Goal: Task Accomplishment & Management: Manage account settings

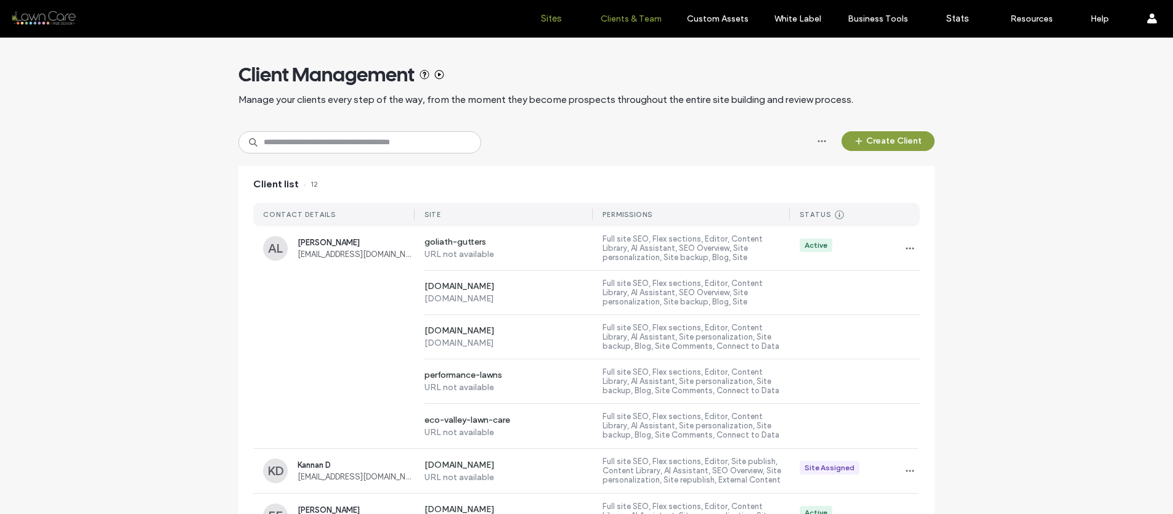
click at [561, 14] on label "Sites" at bounding box center [551, 18] width 21 height 11
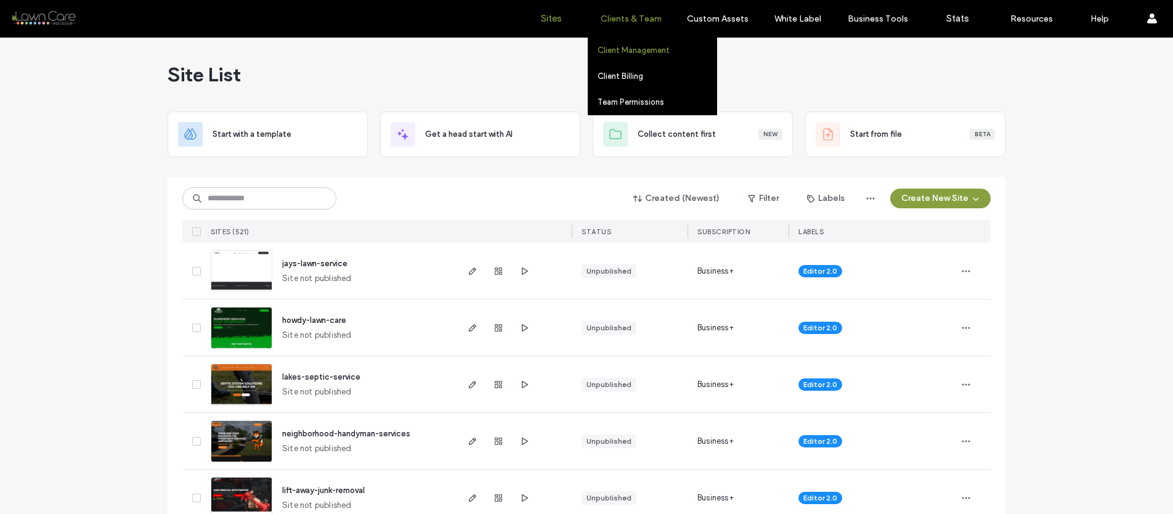
click at [623, 55] on link "Client Management" at bounding box center [657, 50] width 119 height 25
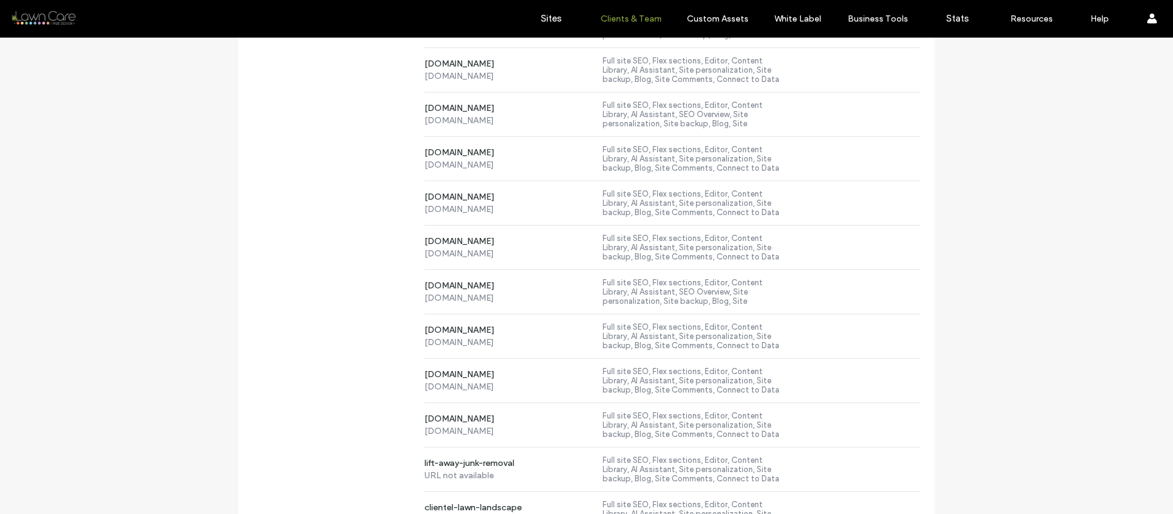
scroll to position [2596, 0]
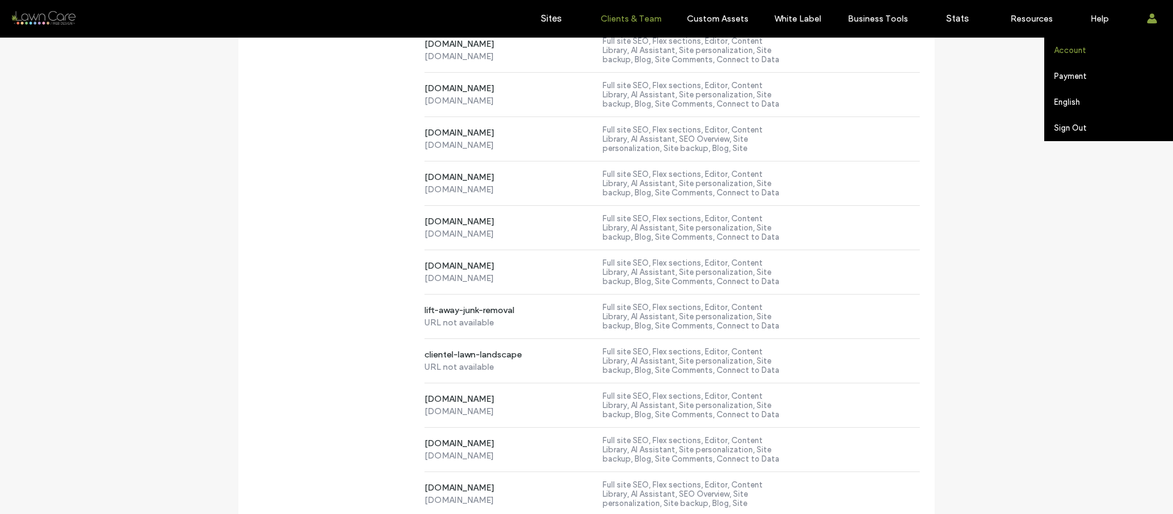
click at [1055, 55] on link "Account" at bounding box center [1114, 50] width 119 height 25
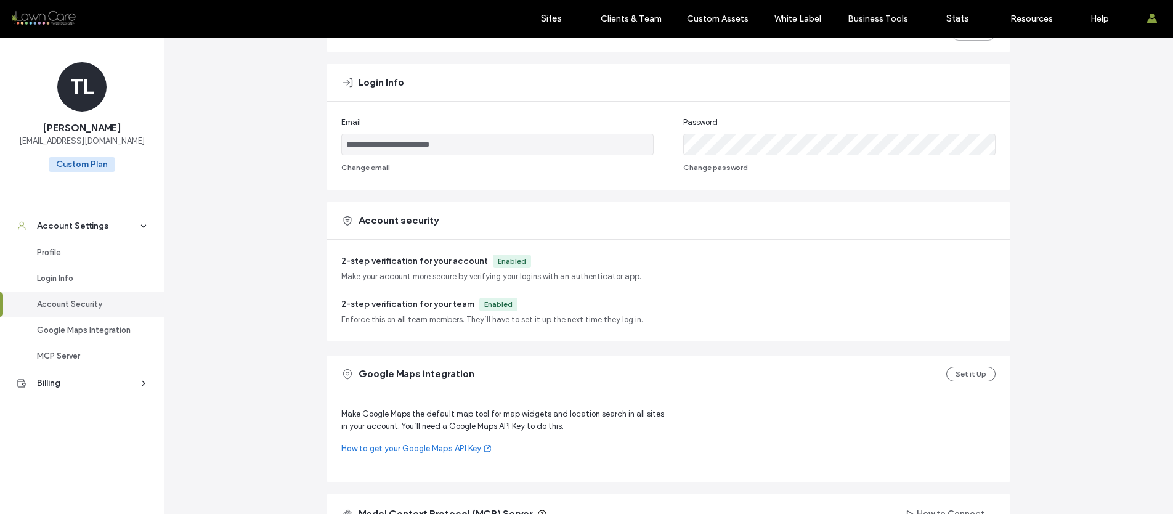
scroll to position [200, 0]
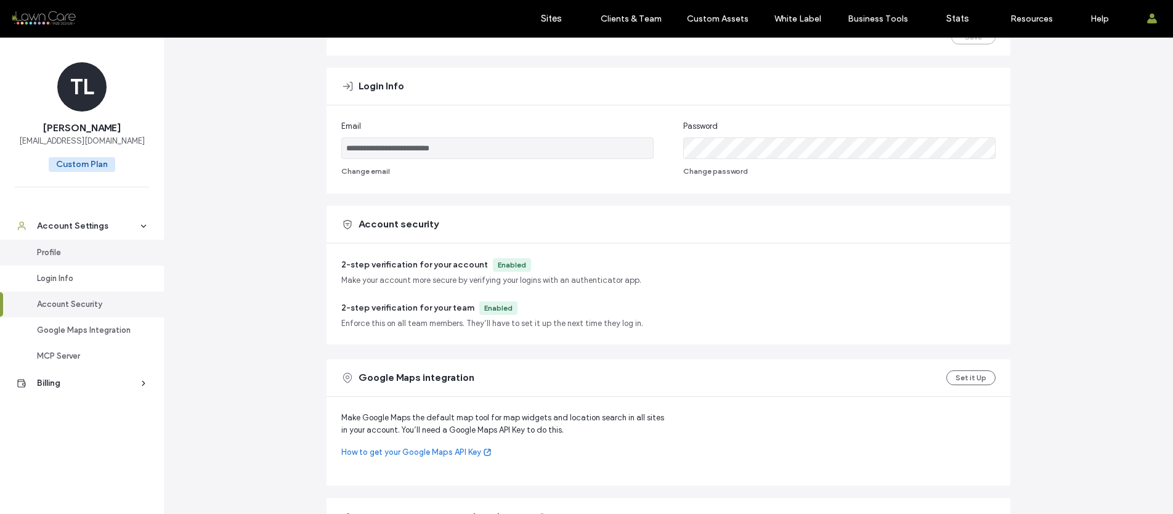
click at [91, 257] on div "Profile" at bounding box center [87, 253] width 101 height 12
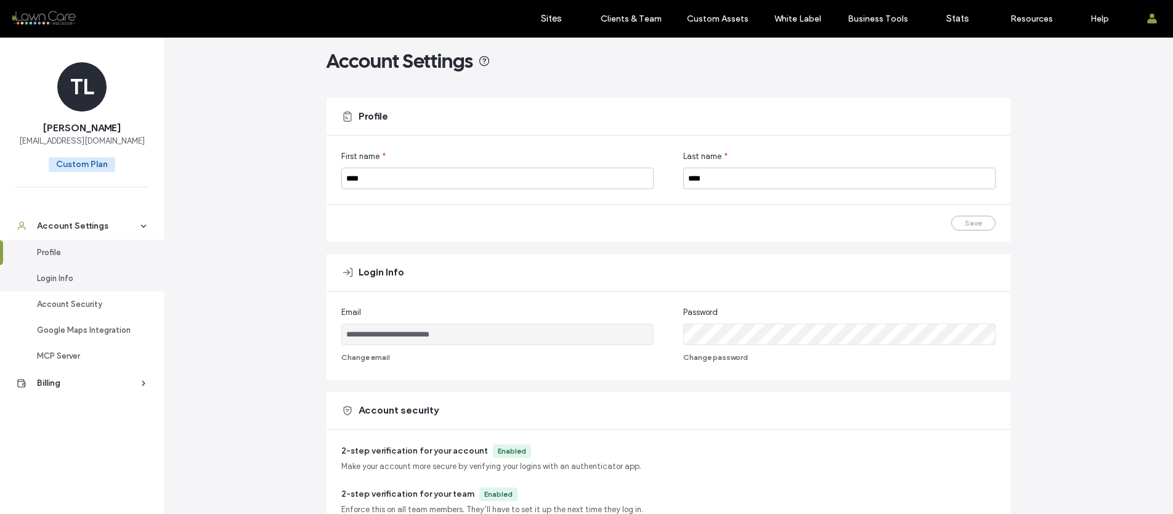
scroll to position [0, 0]
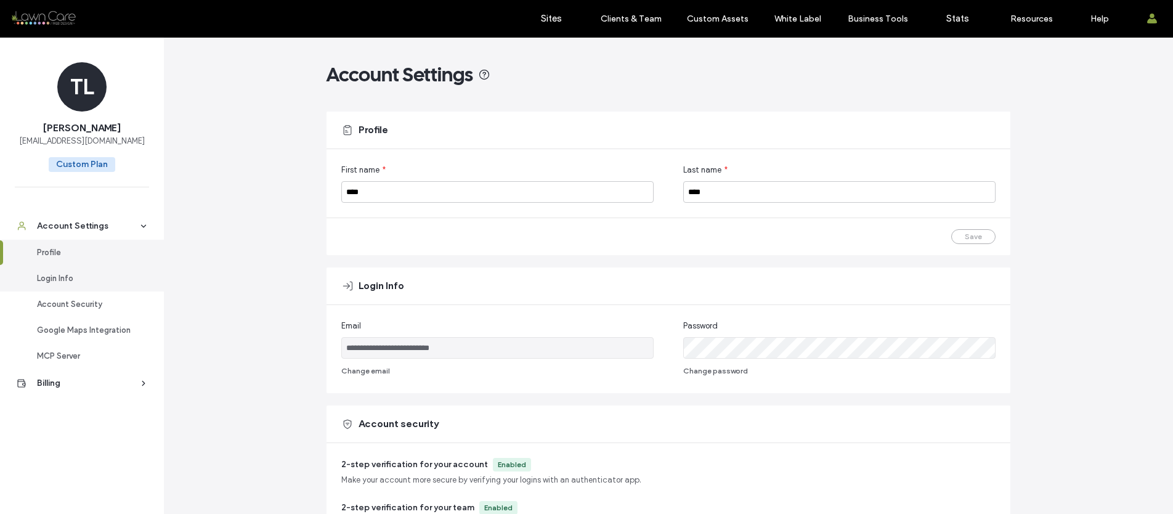
click at [91, 277] on div "Login Info" at bounding box center [87, 278] width 101 height 12
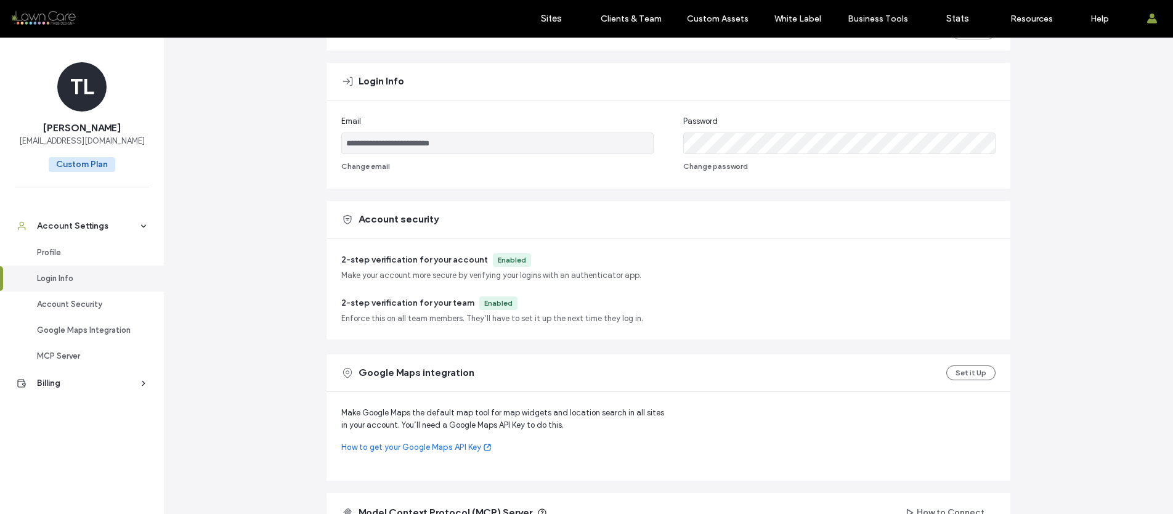
scroll to position [230, 0]
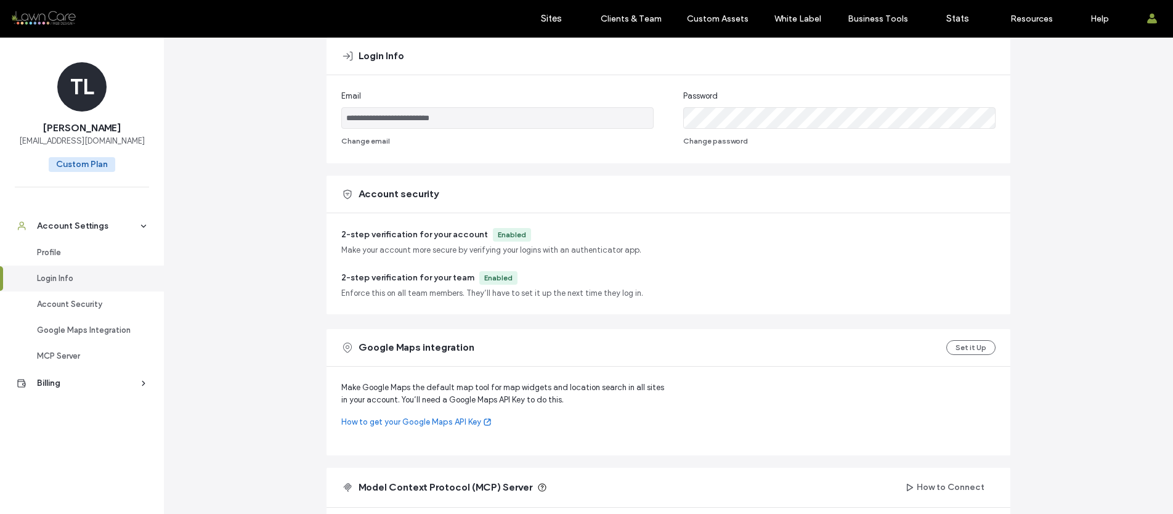
click at [369, 214] on div "2-step verification for your account Enabled Make your account more secure by v…" at bounding box center [669, 263] width 684 height 101
click at [493, 239] on div "Enabled" at bounding box center [512, 235] width 38 height 14
click at [515, 228] on div "Enabled" at bounding box center [512, 235] width 38 height 14
drag, startPoint x: 351, startPoint y: 249, endPoint x: 645, endPoint y: 255, distance: 294.0
click at [645, 255] on div "2-step verification for your account Enabled Make your account more secure by v…" at bounding box center [668, 242] width 655 height 28
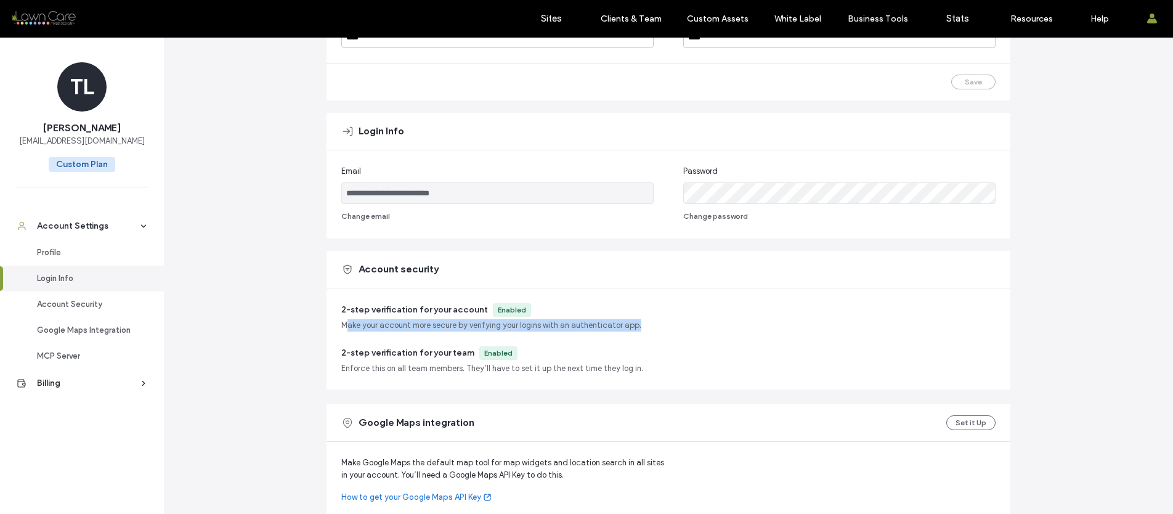
scroll to position [0, 0]
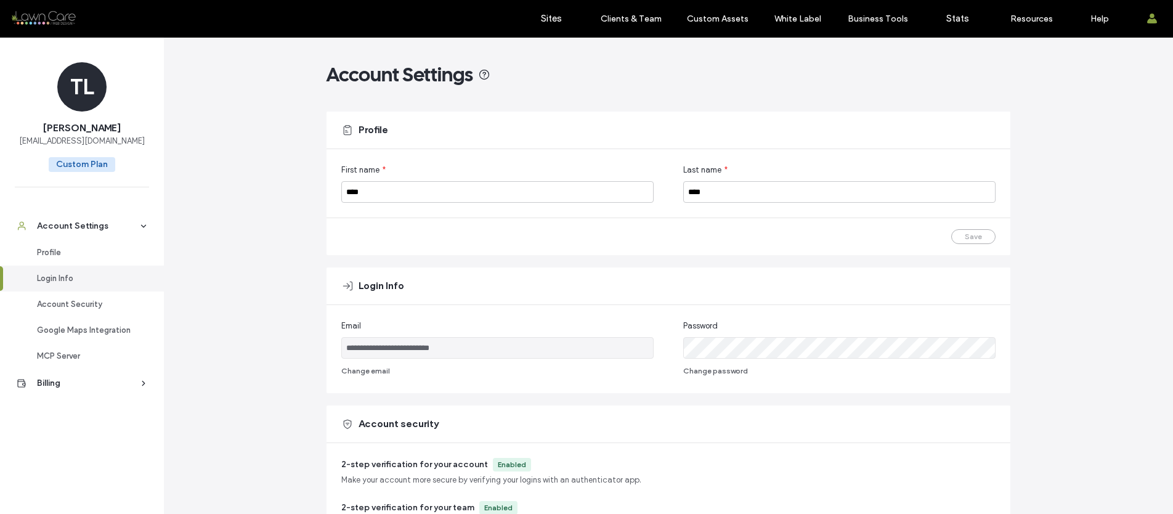
click at [875, 94] on main "**********" at bounding box center [669, 490] width 684 height 904
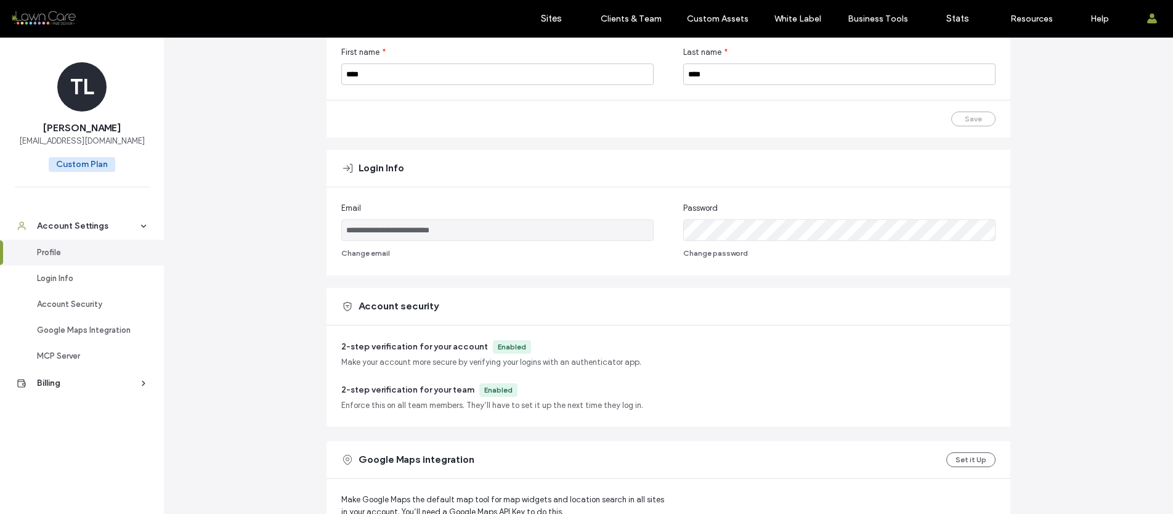
scroll to position [129, 0]
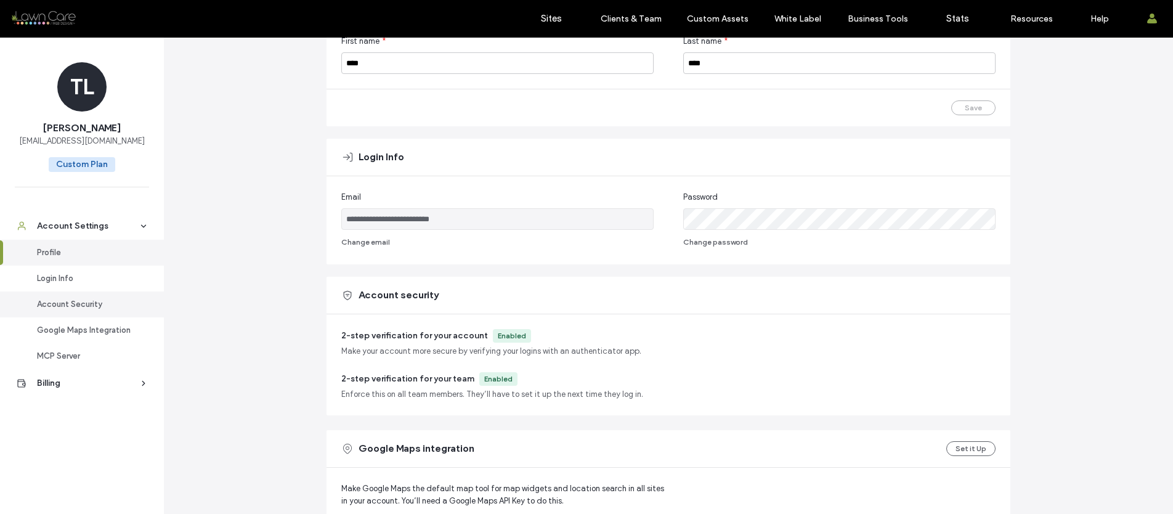
click at [68, 298] on div "Account Security" at bounding box center [87, 304] width 101 height 12
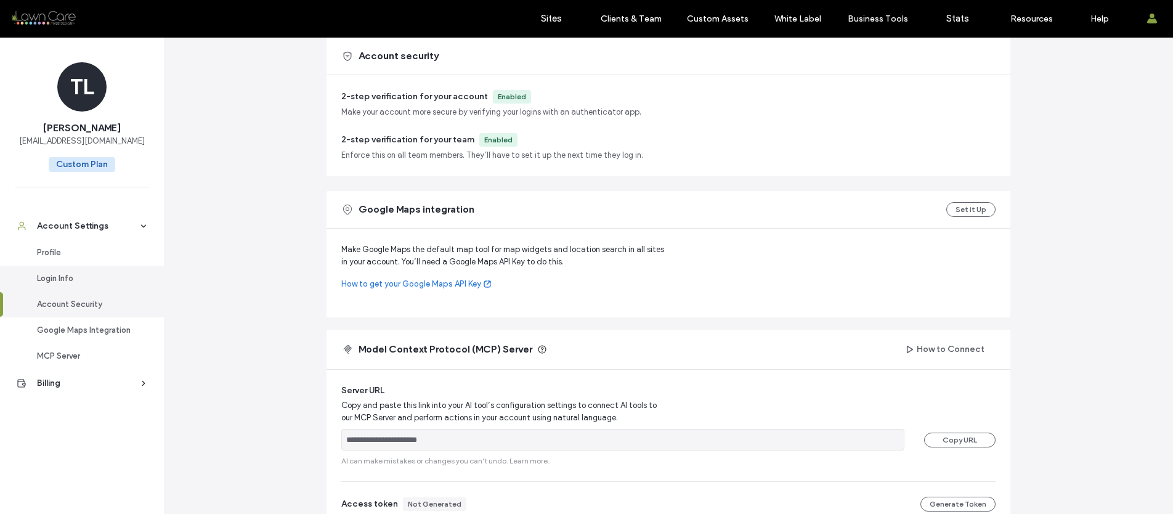
click at [76, 274] on div "Login Info" at bounding box center [87, 278] width 101 height 12
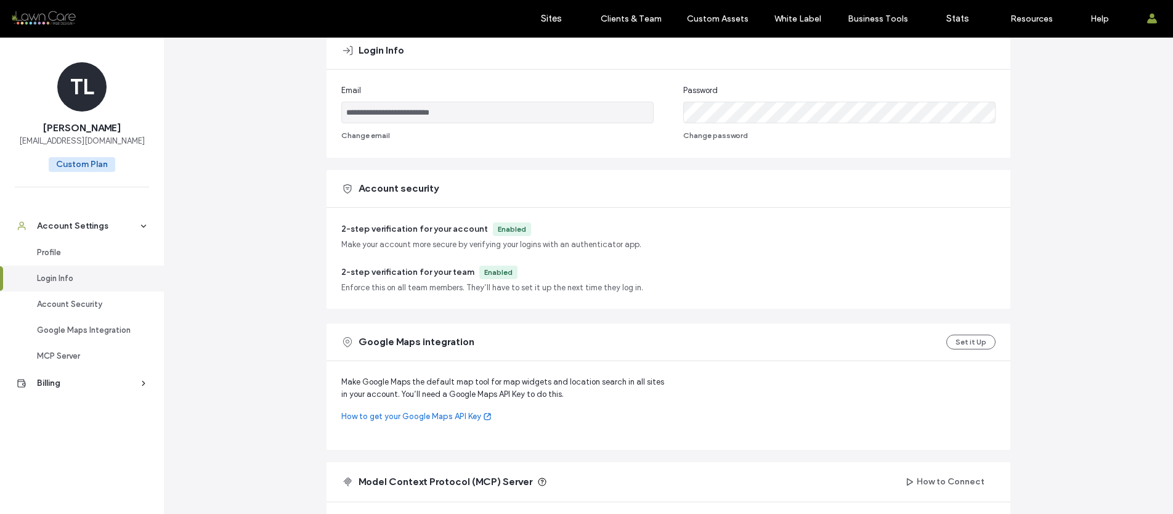
scroll to position [230, 0]
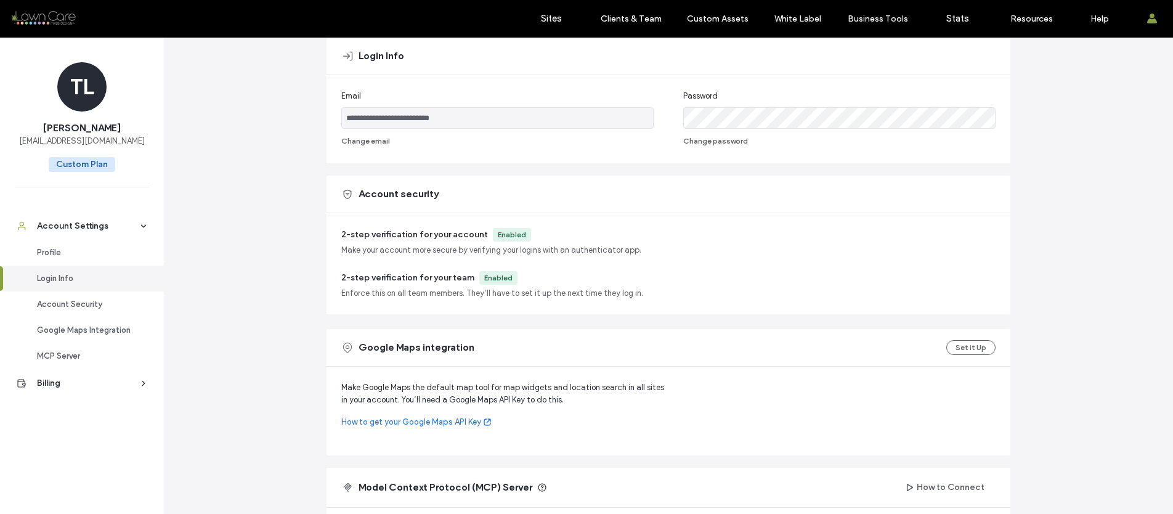
click at [416, 256] on div "2-step verification for your account Enabled Make your account more secure by v…" at bounding box center [669, 263] width 684 height 101
click at [499, 234] on div "Enabled" at bounding box center [512, 234] width 28 height 11
click at [542, 247] on span "Make your account more secure by verifying your logins with an authenticator ap…" at bounding box center [491, 250] width 300 height 12
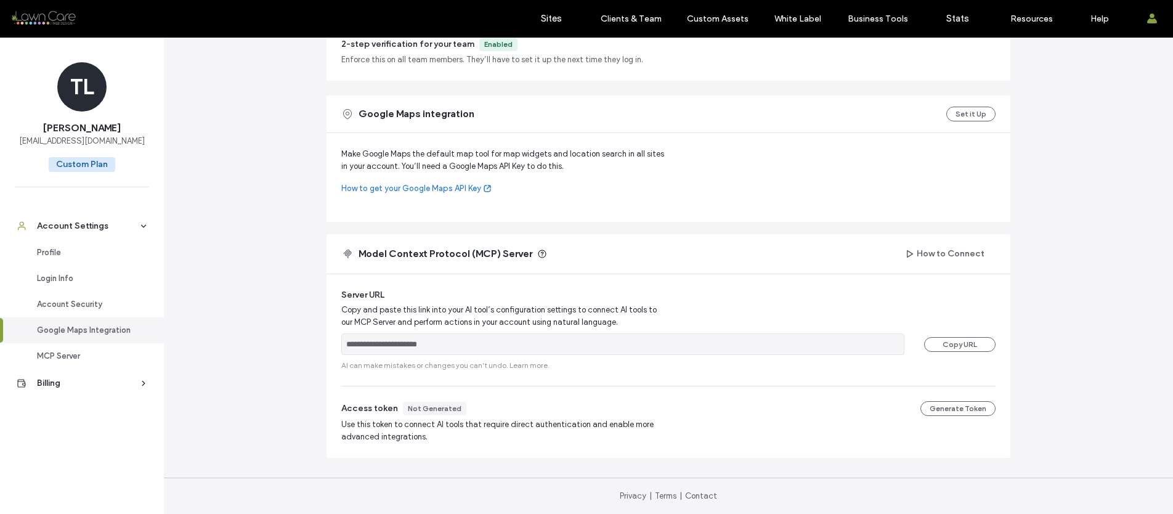
scroll to position [0, 0]
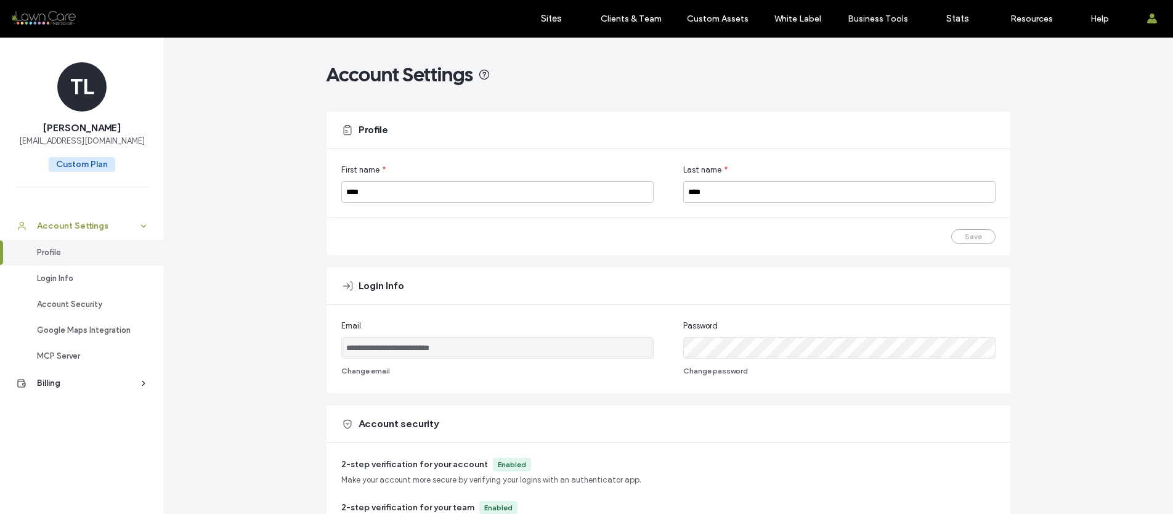
click at [92, 229] on div "Account Settings" at bounding box center [87, 226] width 101 height 12
click at [92, 227] on div "Account Settings" at bounding box center [87, 226] width 101 height 12
click at [89, 258] on div "Profile" at bounding box center [87, 253] width 101 height 12
click at [84, 279] on div "Login Info" at bounding box center [87, 278] width 101 height 12
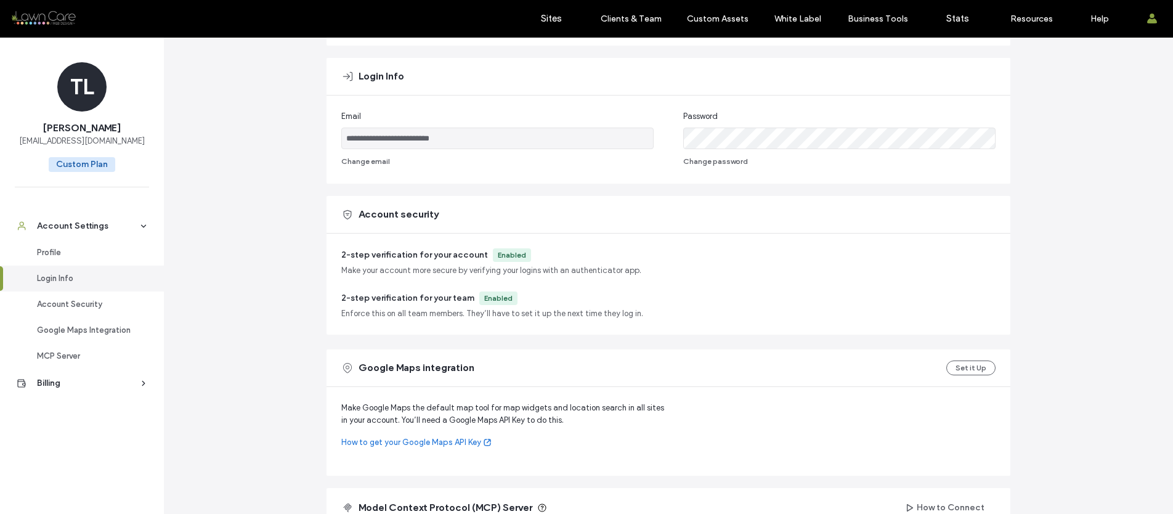
scroll to position [230, 0]
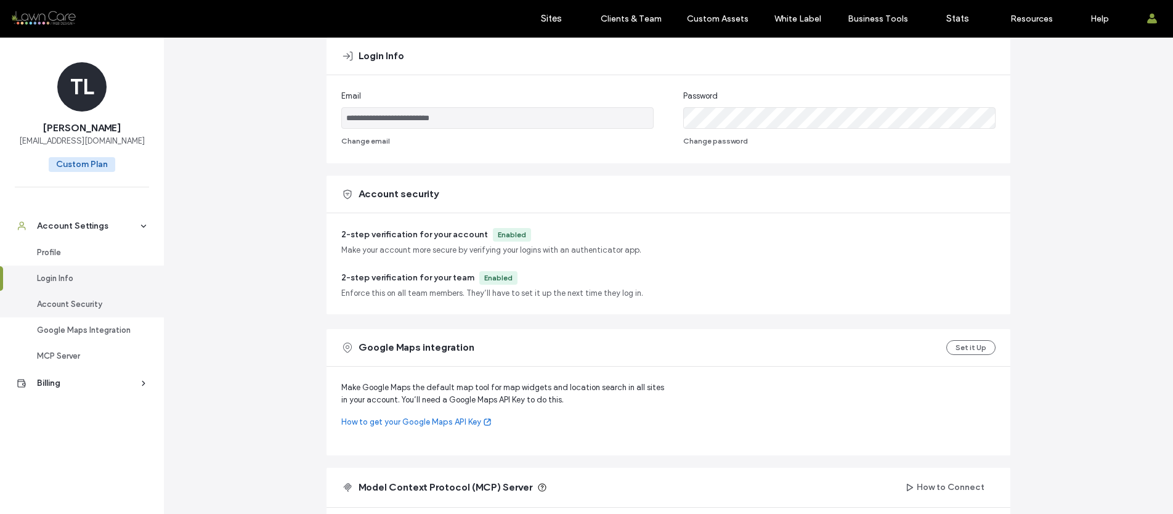
click at [83, 296] on link "Account Security" at bounding box center [82, 305] width 164 height 26
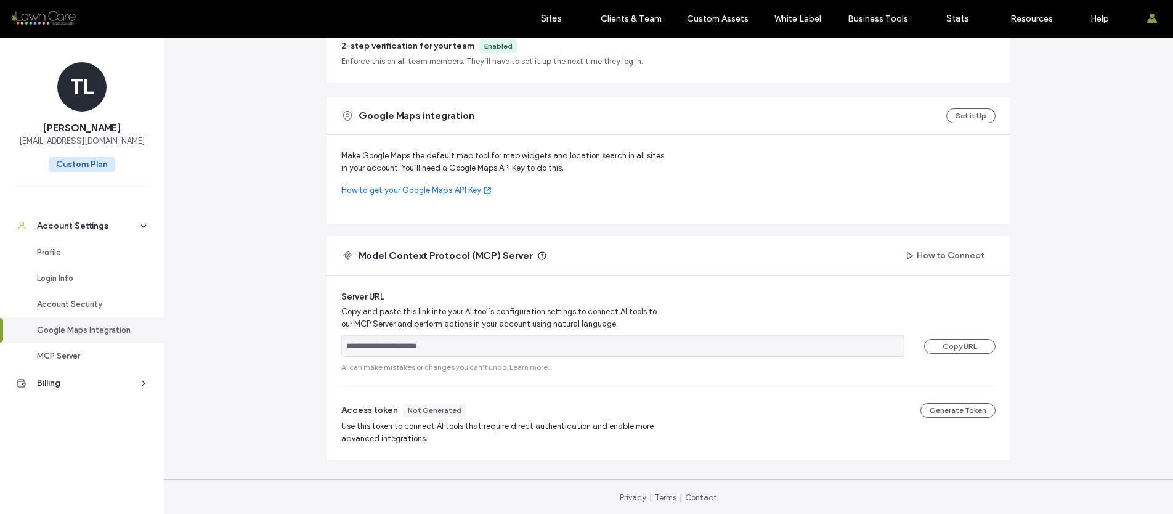
scroll to position [463, 0]
click at [82, 348] on link "MCP Server" at bounding box center [82, 356] width 164 height 26
click at [80, 357] on div "MCP Server" at bounding box center [87, 356] width 101 height 12
click at [73, 384] on div "Billing" at bounding box center [87, 383] width 101 height 12
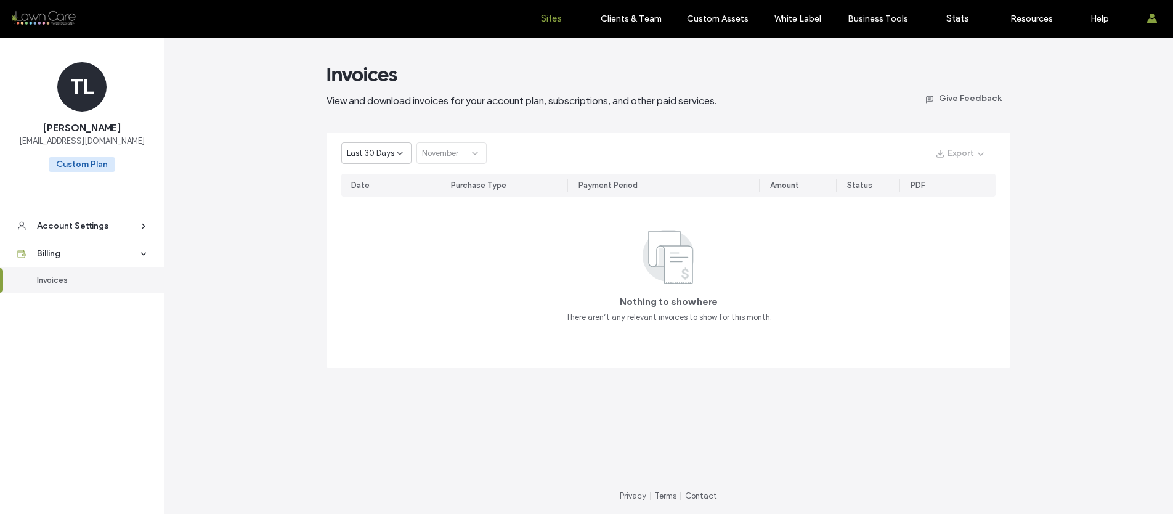
click at [560, 12] on link "Sites" at bounding box center [551, 18] width 73 height 37
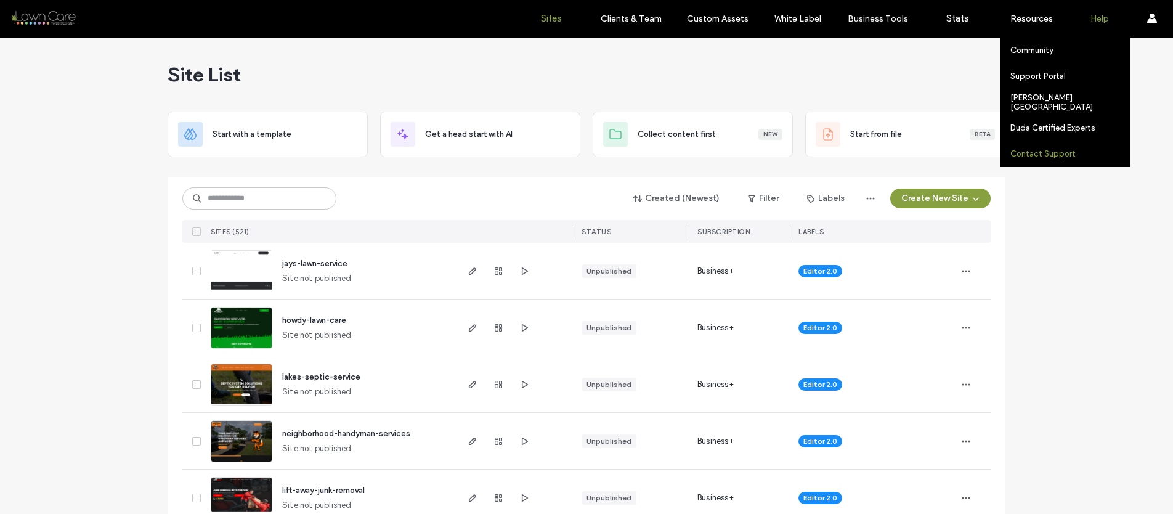
click at [1042, 157] on label "Contact Support" at bounding box center [1043, 153] width 65 height 9
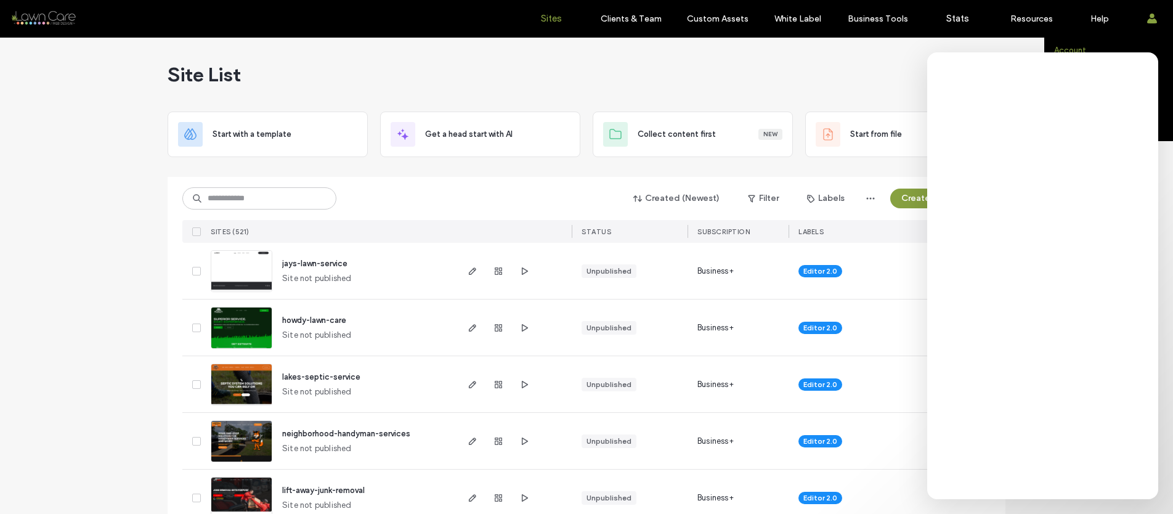
click at [1103, 44] on link "Account" at bounding box center [1114, 50] width 119 height 25
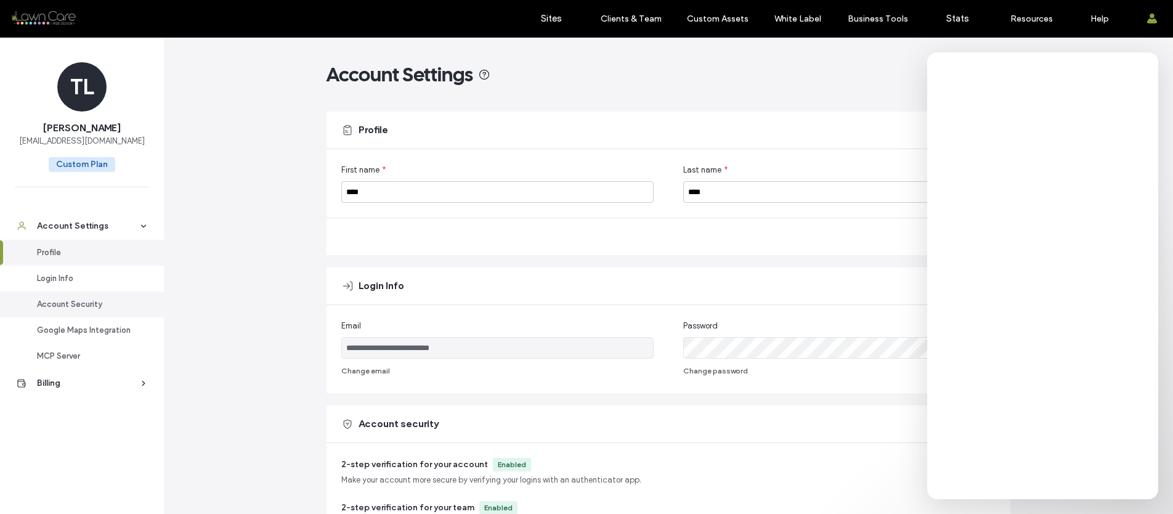
click at [112, 293] on link "Account Security" at bounding box center [82, 305] width 164 height 26
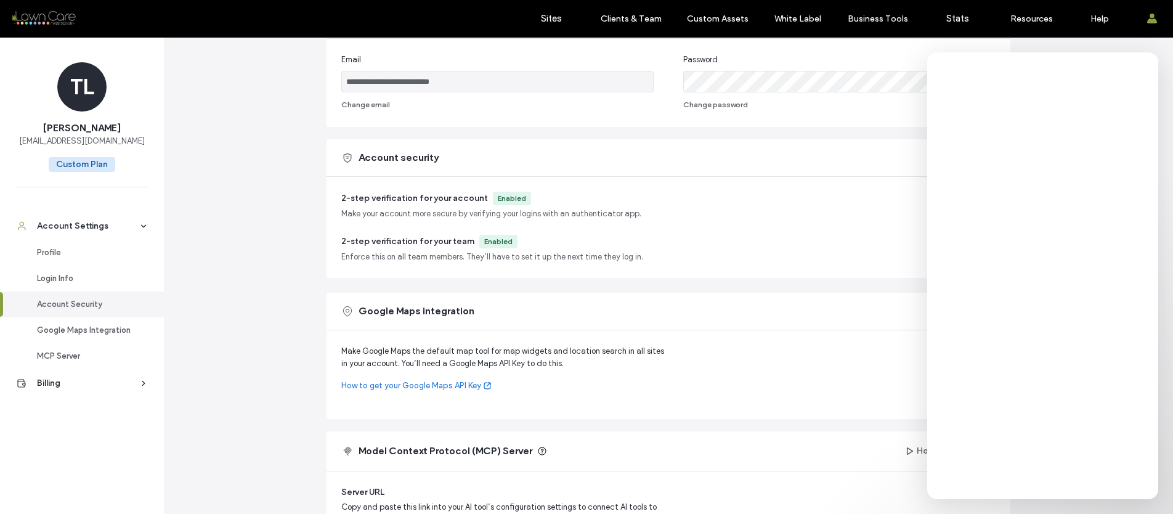
scroll to position [263, 0]
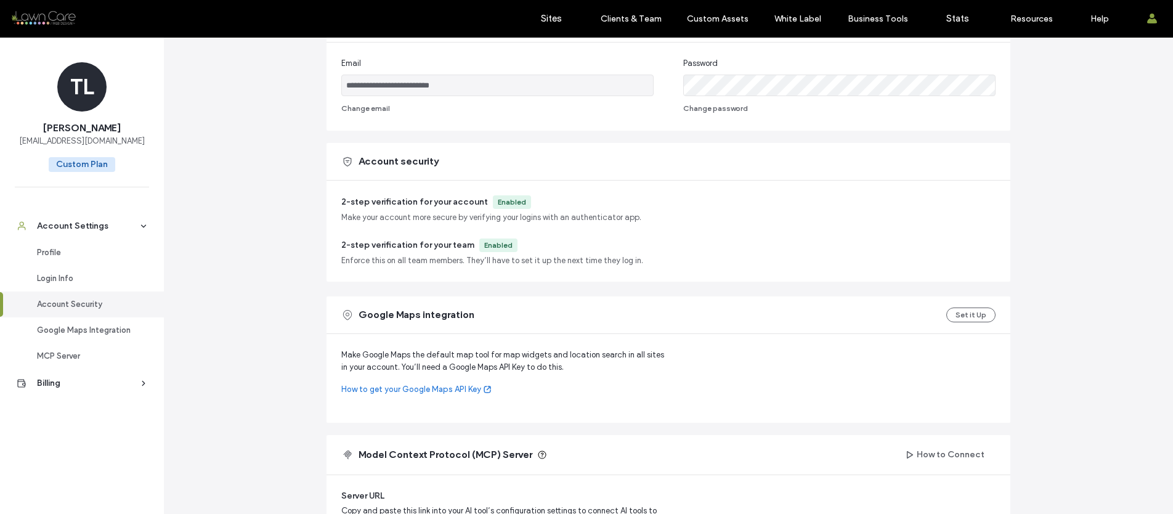
click at [1047, 428] on div "**********" at bounding box center [669, 245] width 1010 height 940
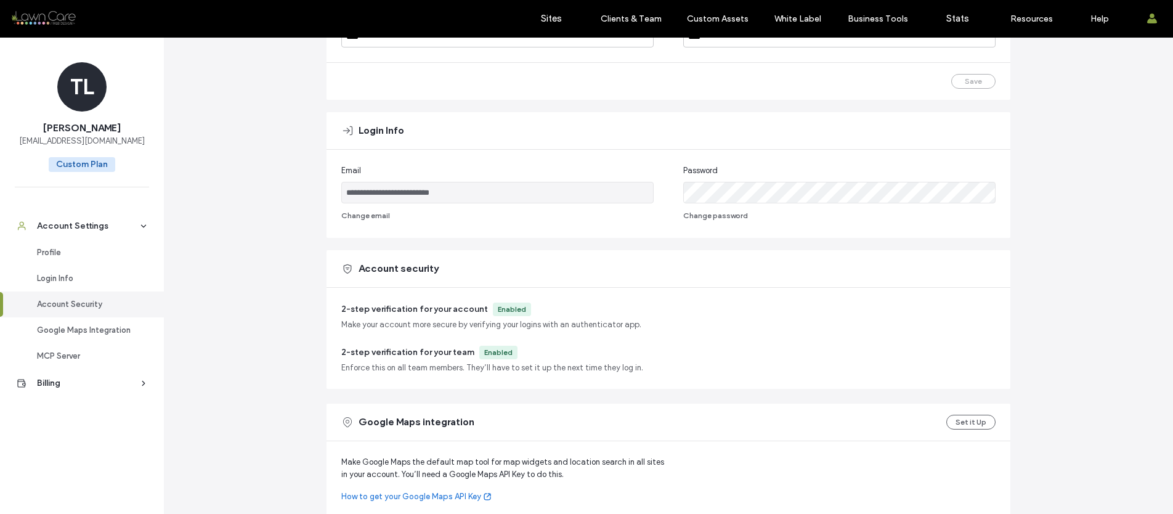
scroll to position [152, 0]
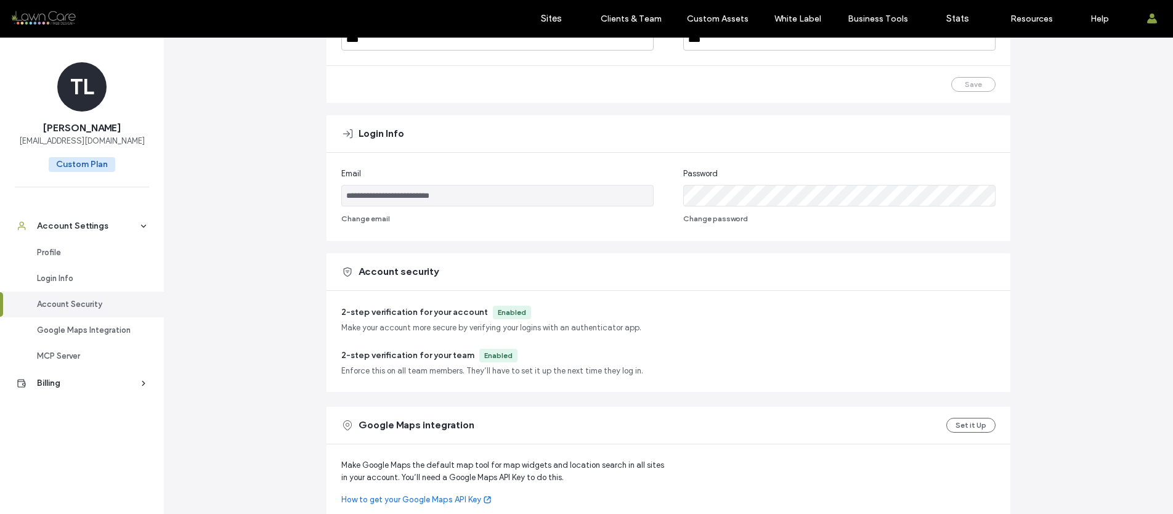
click at [942, 274] on div "Account security" at bounding box center [669, 271] width 684 height 37
click at [918, 276] on div "Account security" at bounding box center [669, 271] width 684 height 37
drag, startPoint x: 918, startPoint y: 276, endPoint x: 914, endPoint y: 271, distance: 6.6
click at [916, 272] on div "Account security" at bounding box center [669, 271] width 684 height 37
click at [389, 281] on div "Account security" at bounding box center [669, 271] width 684 height 37
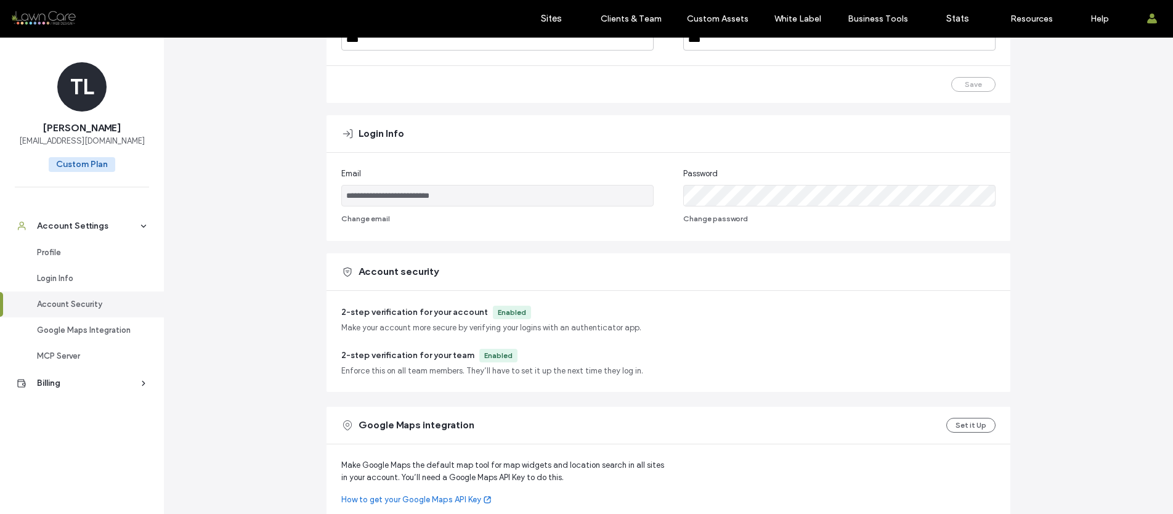
click at [374, 269] on span "Account security" at bounding box center [399, 272] width 80 height 14
drag, startPoint x: 374, startPoint y: 269, endPoint x: 389, endPoint y: 322, distance: 55.6
click at [374, 270] on span "Account security" at bounding box center [399, 272] width 80 height 14
click at [377, 326] on span "Make your account more secure by verifying your logins with an authenticator ap…" at bounding box center [491, 328] width 300 height 12
click at [384, 324] on span "Make your account more secure by verifying your logins with an authenticator ap…" at bounding box center [491, 328] width 300 height 12
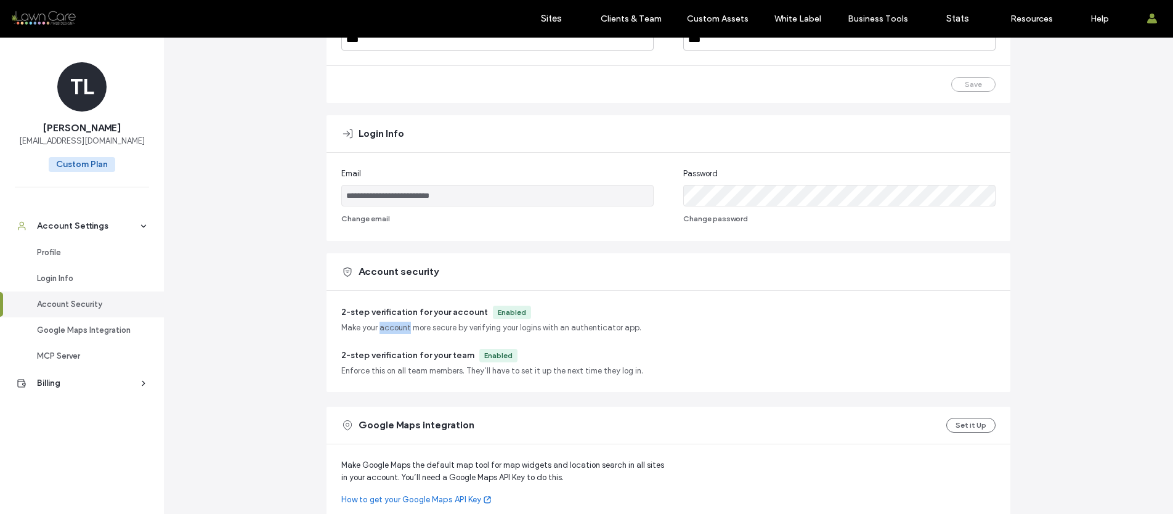
click at [384, 324] on span "Make your account more secure by verifying your logins with an authenticator ap…" at bounding box center [491, 328] width 300 height 12
click at [425, 331] on span "Make your account more secure by verifying your logins with an authenticator ap…" at bounding box center [491, 328] width 300 height 12
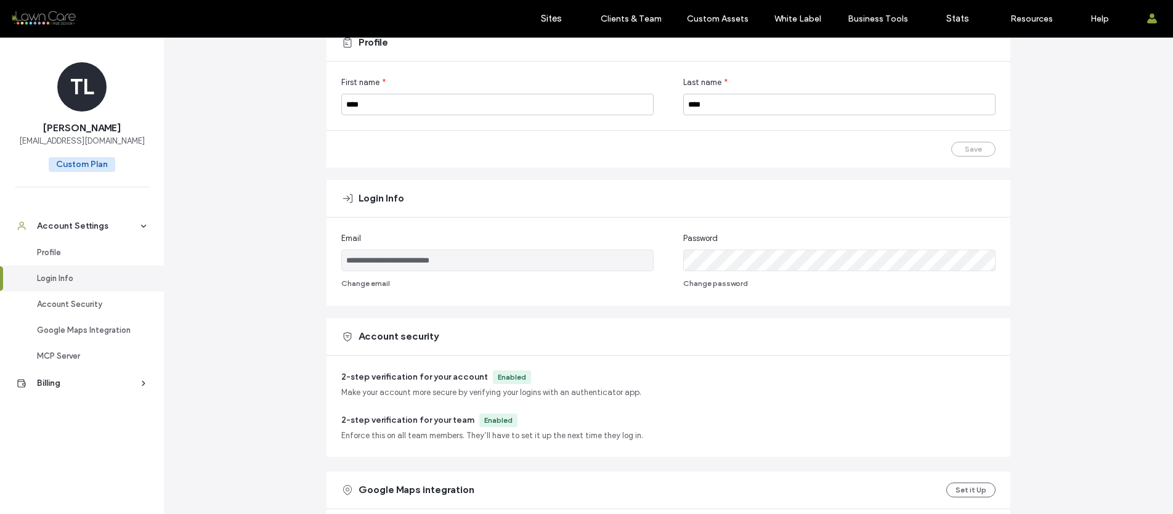
scroll to position [91, 0]
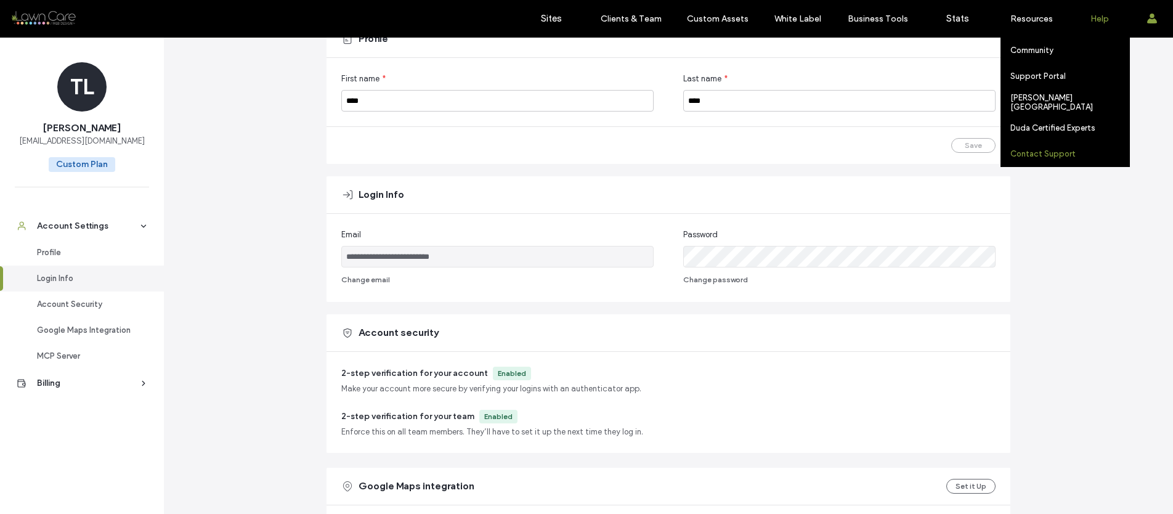
click at [1062, 149] on label "Contact Support" at bounding box center [1043, 153] width 65 height 9
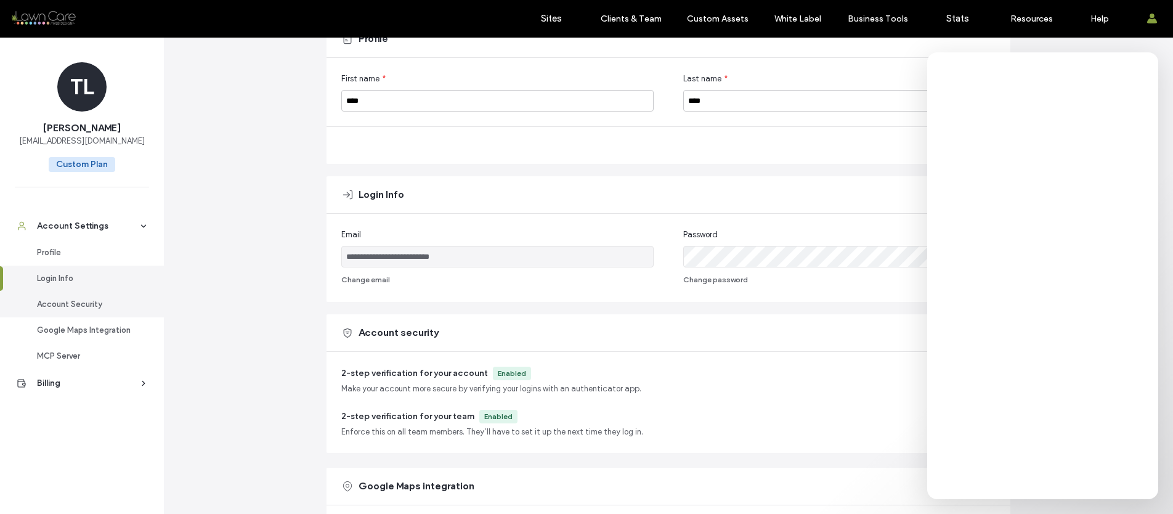
click at [97, 313] on link "Account Security" at bounding box center [82, 305] width 164 height 26
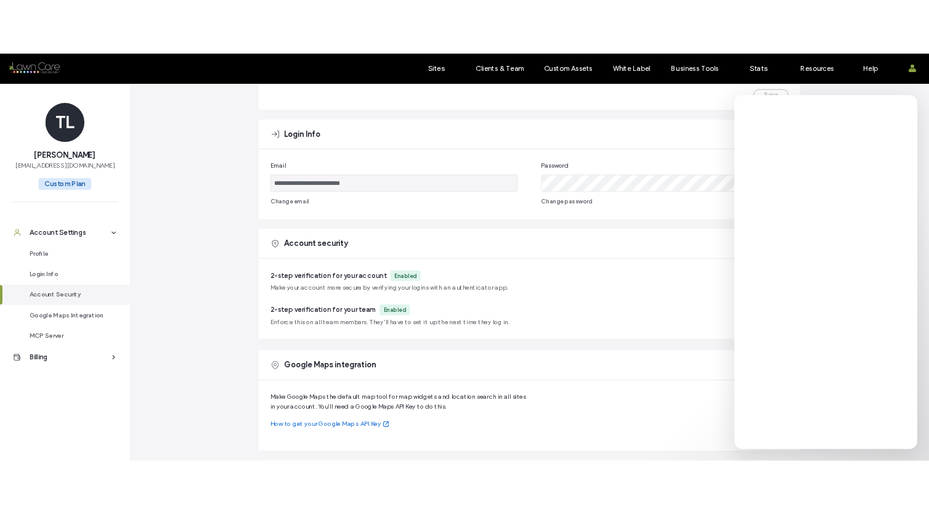
scroll to position [181, 0]
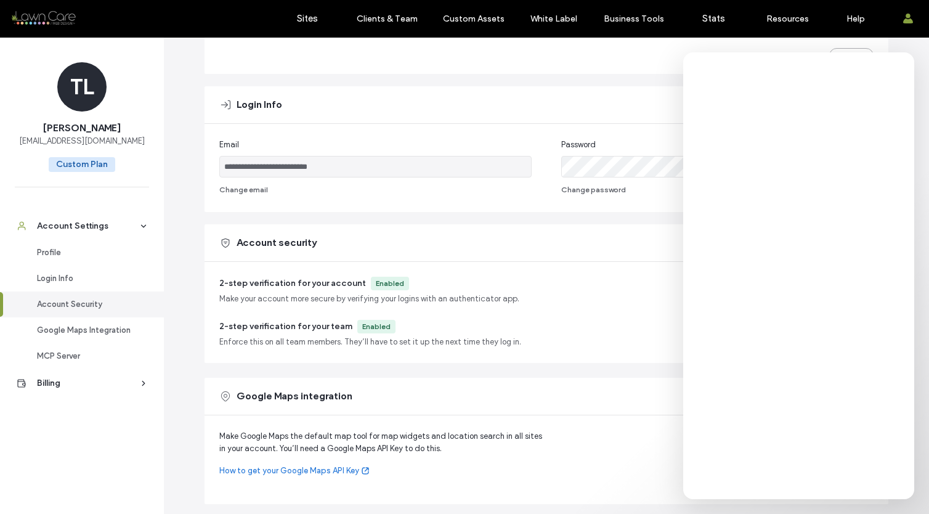
click at [786, 430] on div "Make Google Maps the default map tool for map widgets and location search in al…" at bounding box center [547, 459] width 684 height 89
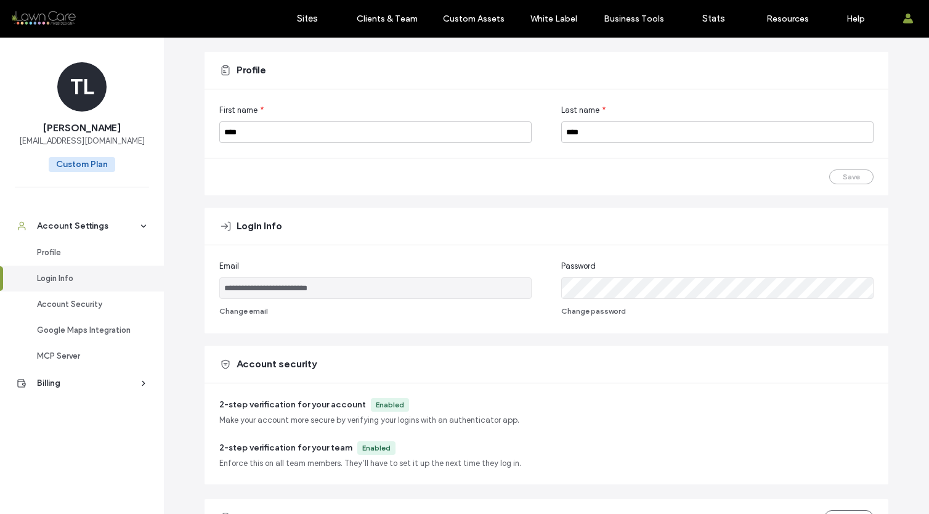
scroll to position [0, 0]
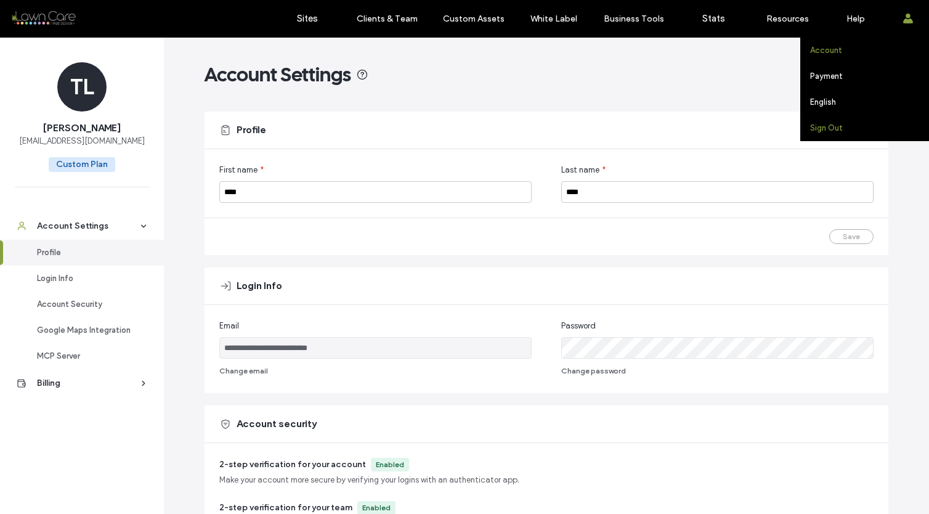
click at [816, 126] on label "Sign Out" at bounding box center [826, 127] width 33 height 9
